Goal: Information Seeking & Learning: Understand process/instructions

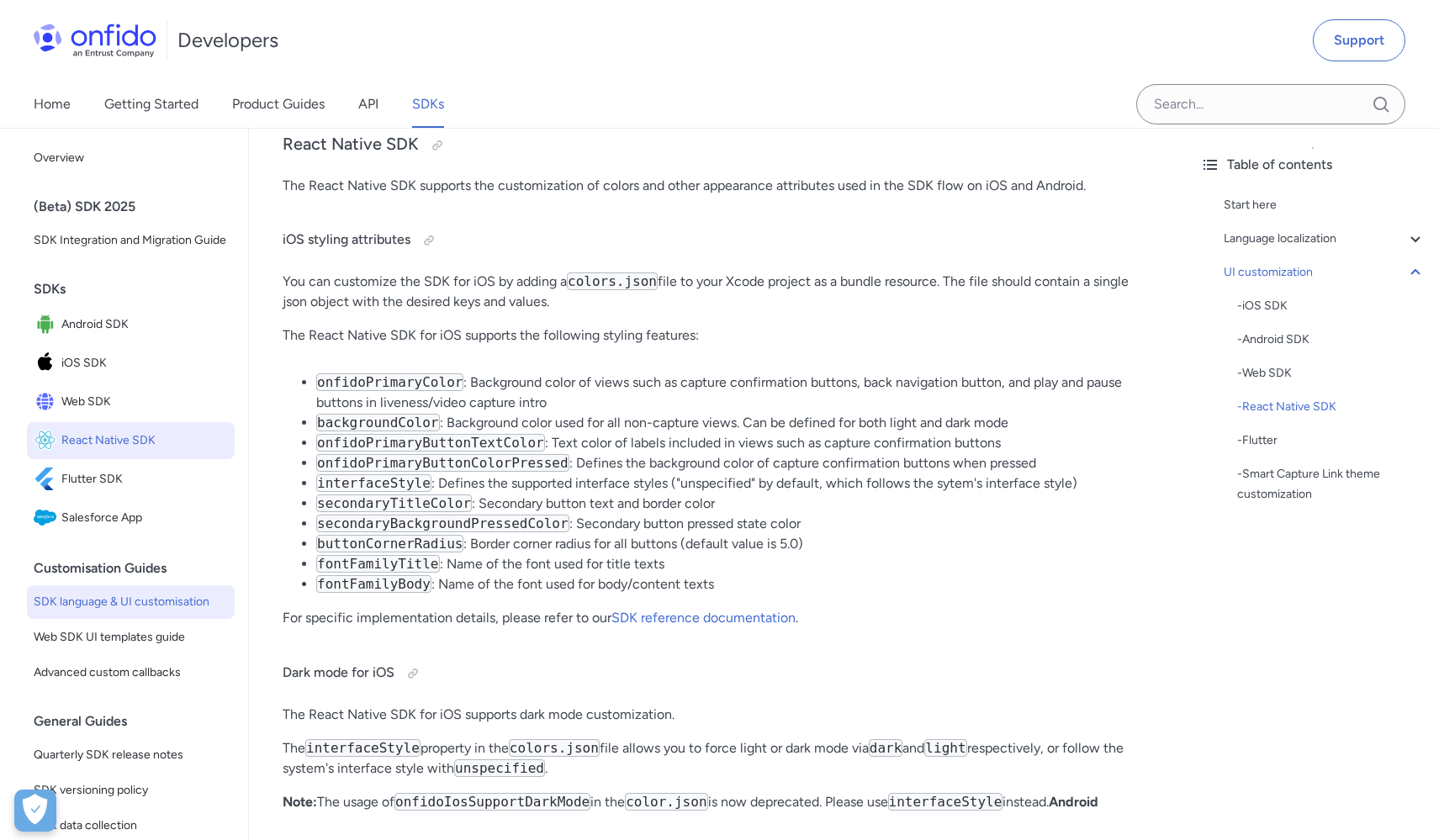
click at [83, 453] on span "React Native SDK" at bounding box center [144, 440] width 166 height 23
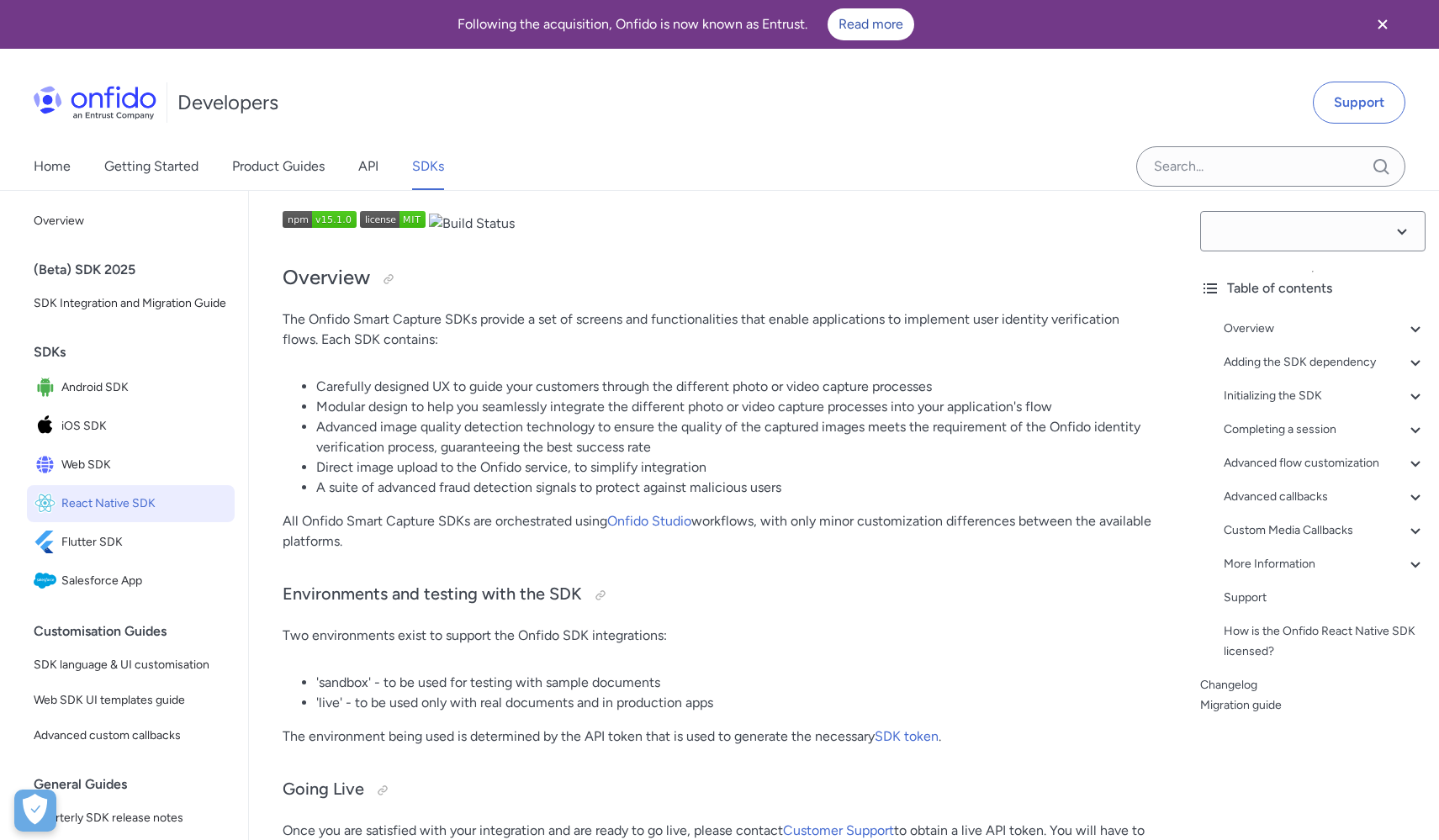
select select "15.1.0"
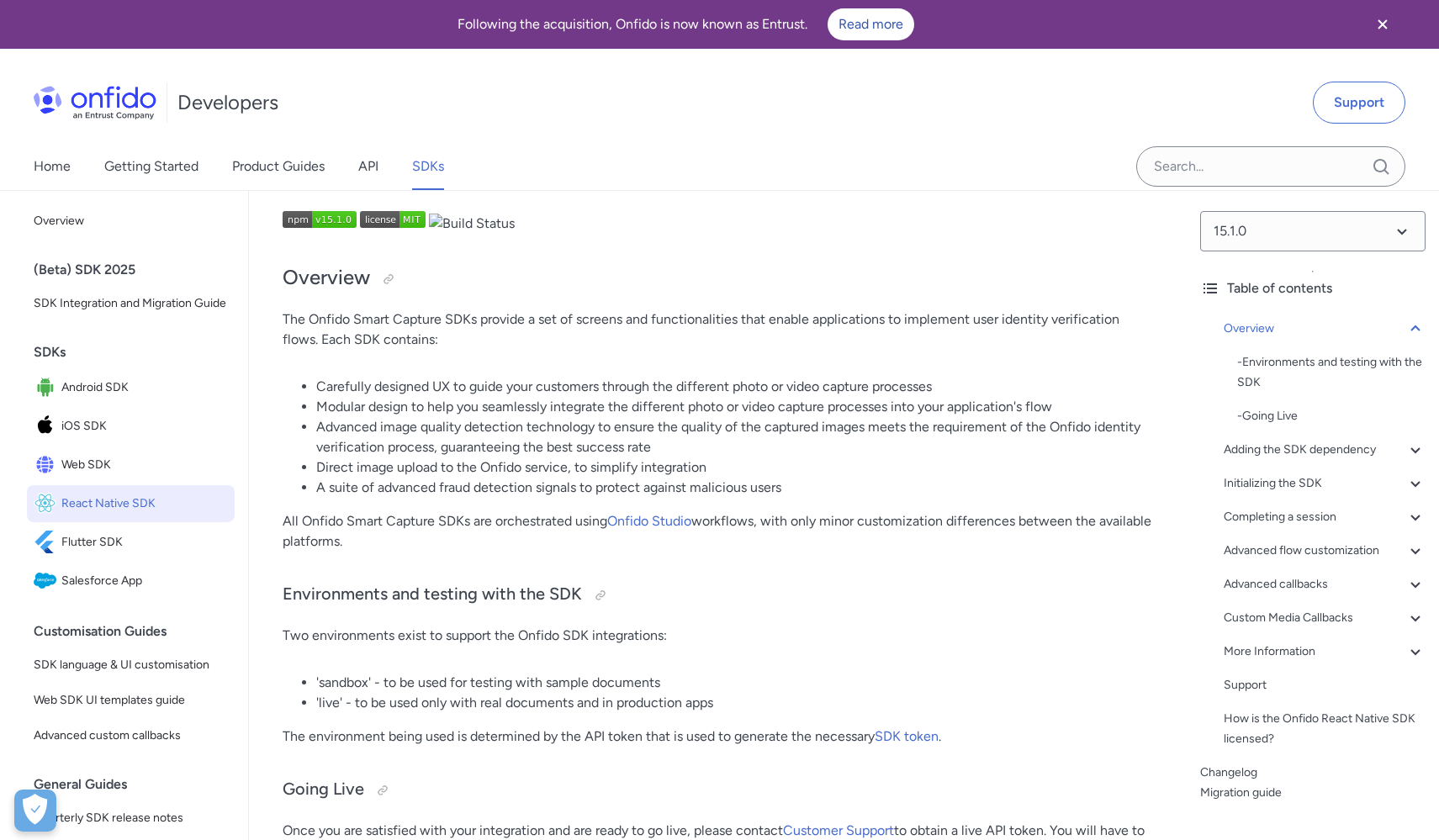
click at [1390, 26] on icon "Close banner" at bounding box center [1383, 24] width 20 height 20
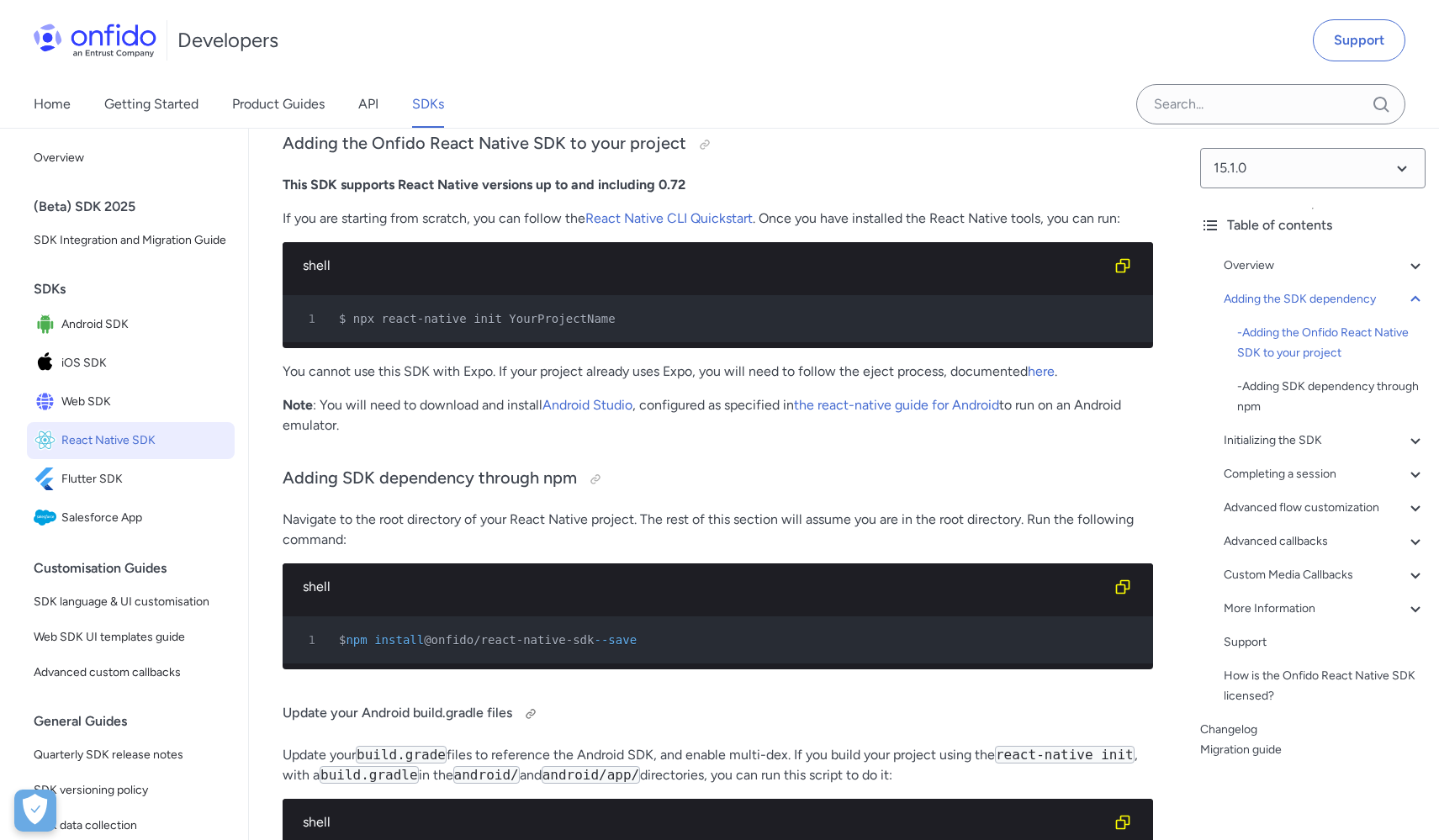
scroll to position [1132, 0]
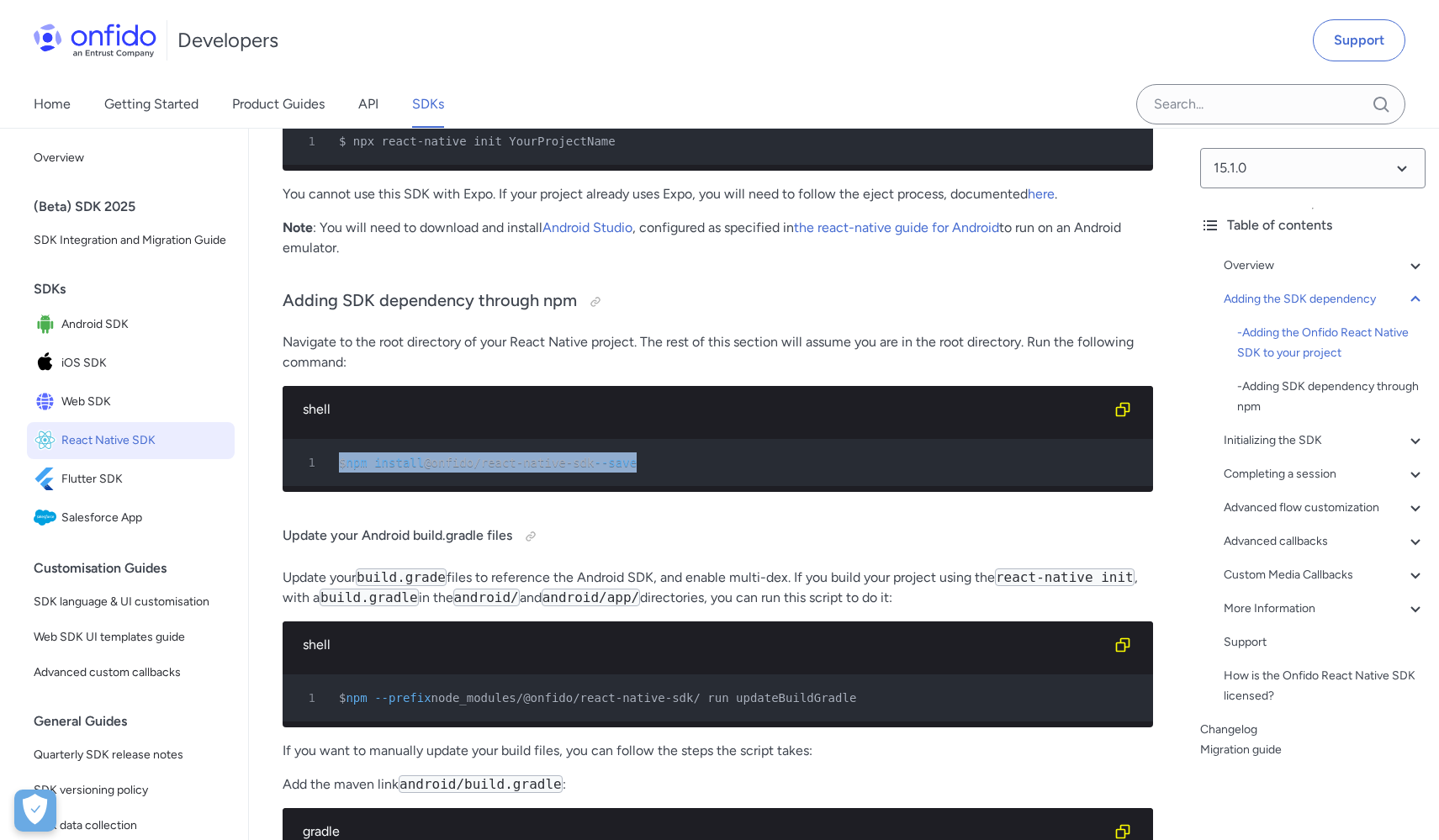
drag, startPoint x: 676, startPoint y: 472, endPoint x: 260, endPoint y: 472, distance: 416.0
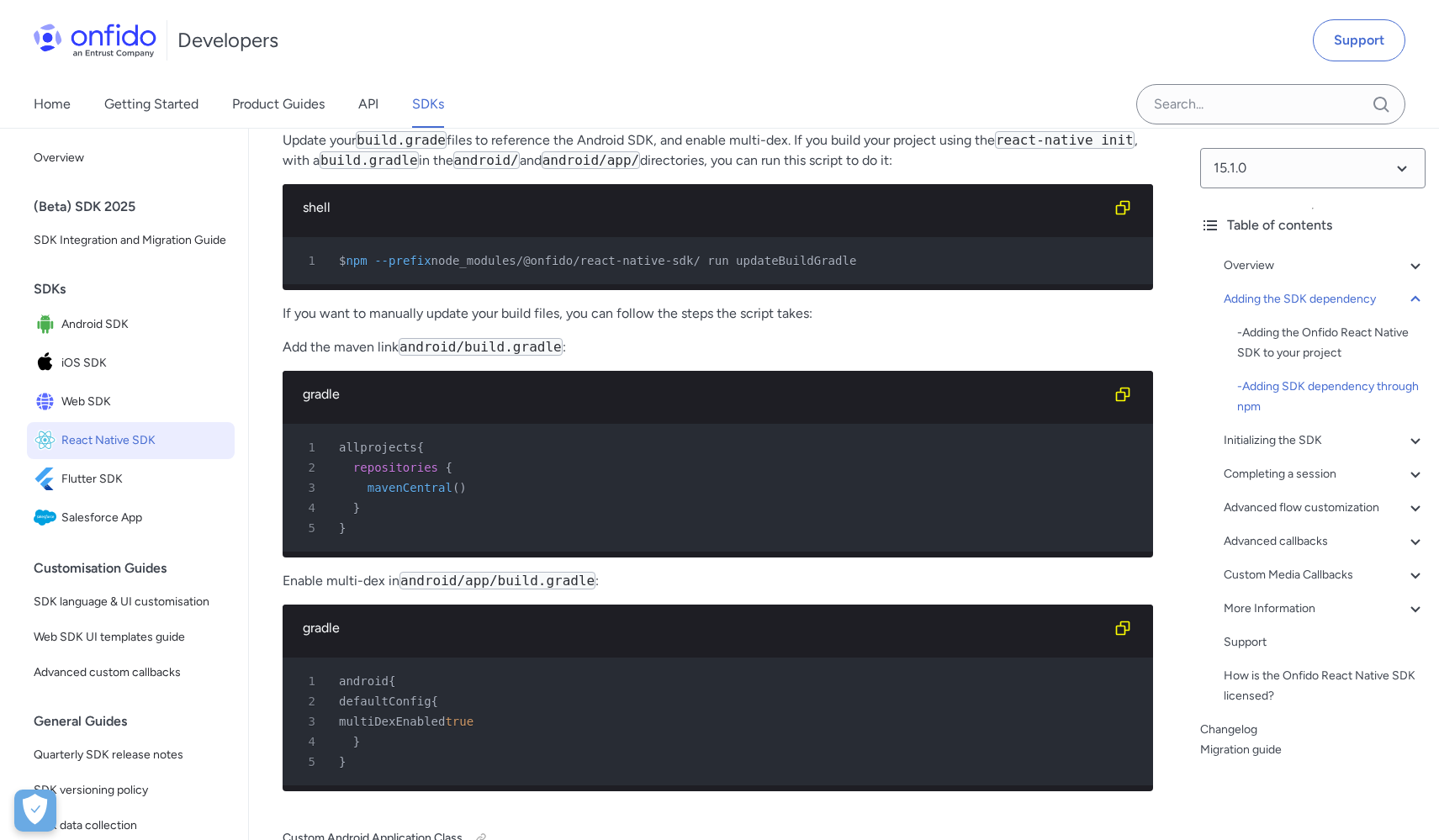
scroll to position [1514, 0]
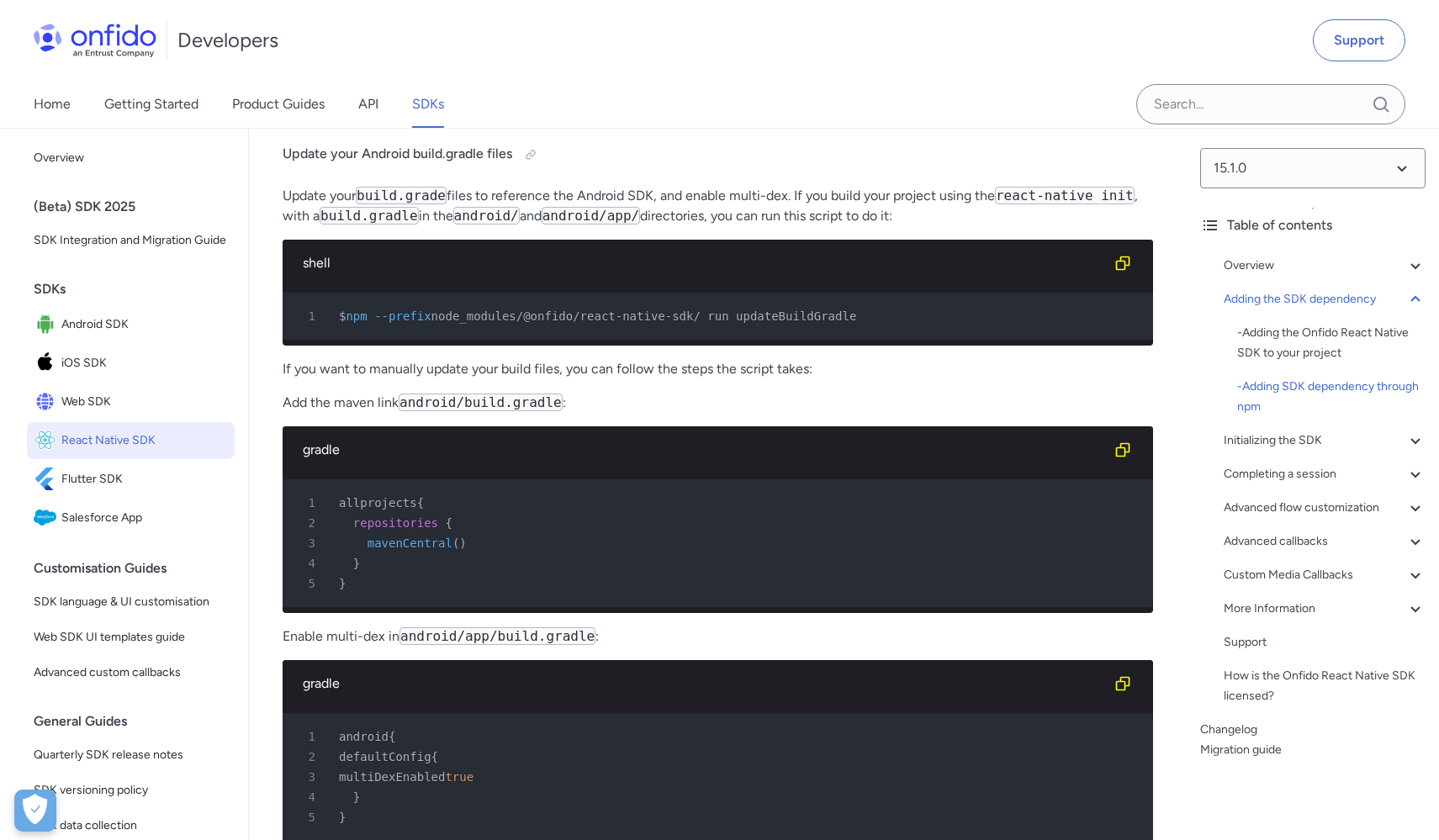
drag, startPoint x: 469, startPoint y: 334, endPoint x: 931, endPoint y: 332, distance: 462.0
click at [931, 326] on div "1 $ npm --prefix node_modules/@onfido/react-native-sdk/ run updateBuildGradle" at bounding box center [709, 315] width 840 height 20
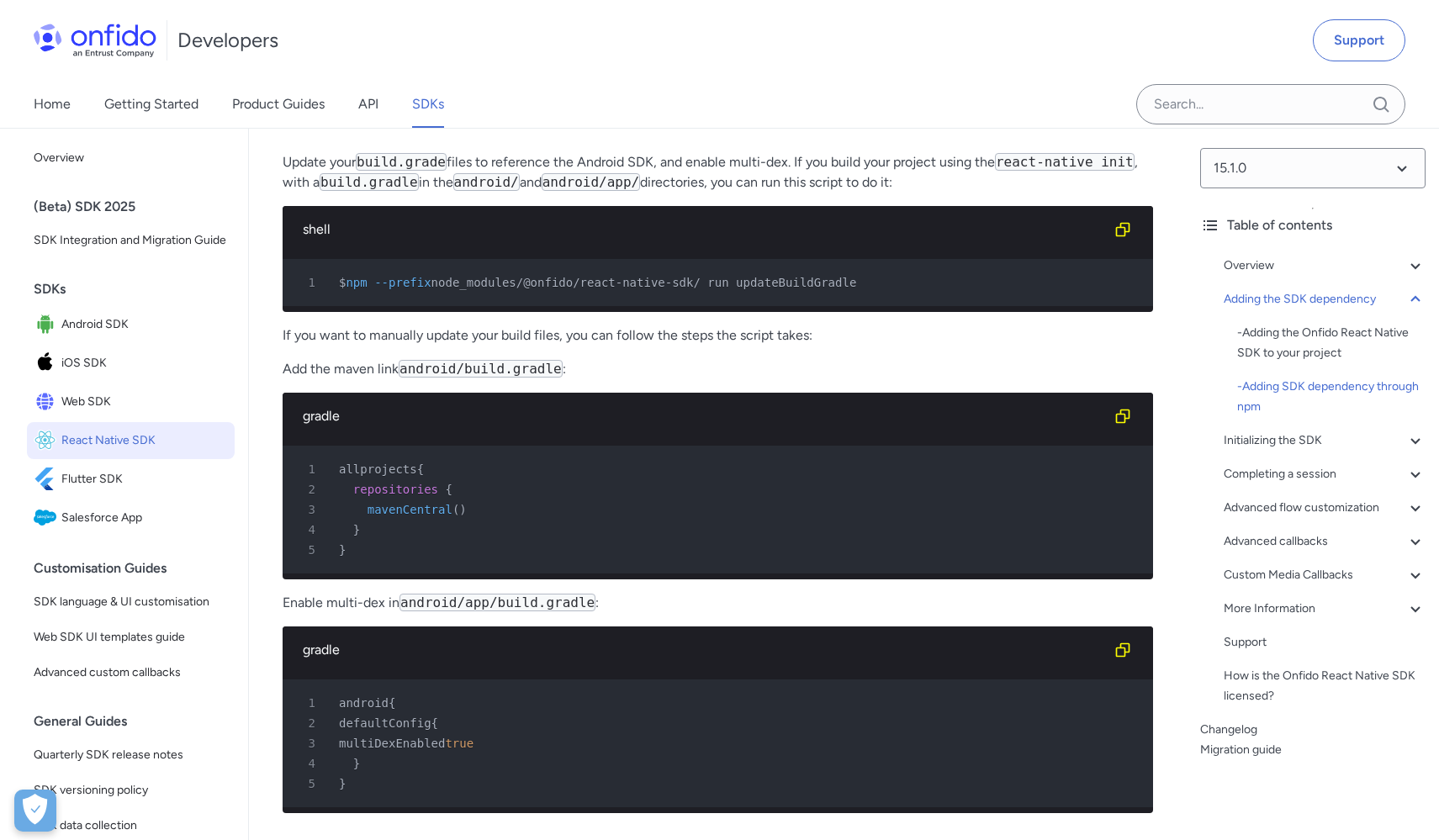
scroll to position [1312, 0]
